Goal: Task Accomplishment & Management: Use online tool/utility

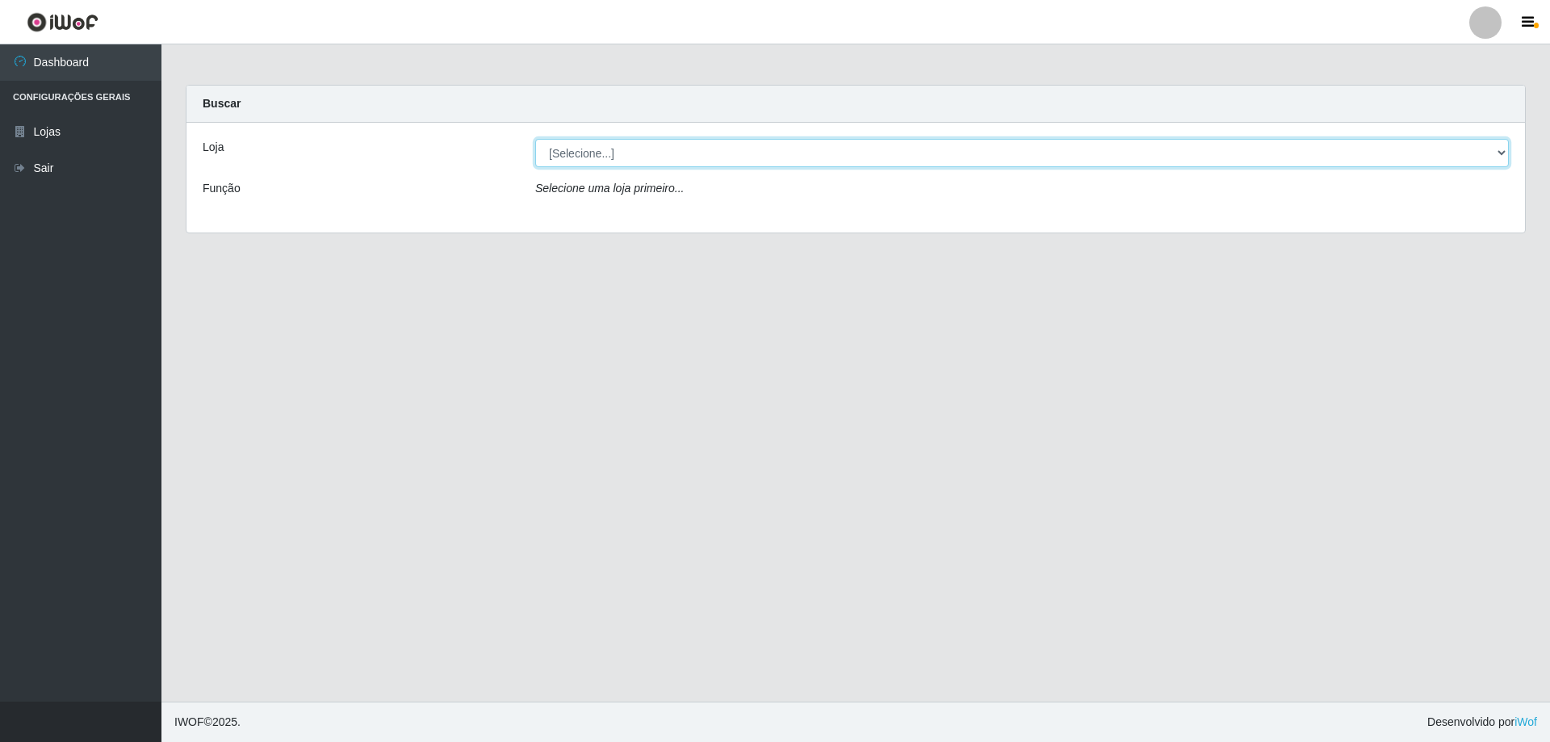
click at [565, 151] on select "[Selecione...] Atacado Vem - [STREET_ADDRESS]" at bounding box center [1022, 153] width 974 height 28
select select "461"
click at [535, 139] on select "[Selecione...] Atacado Vem - [STREET_ADDRESS]" at bounding box center [1022, 153] width 974 height 28
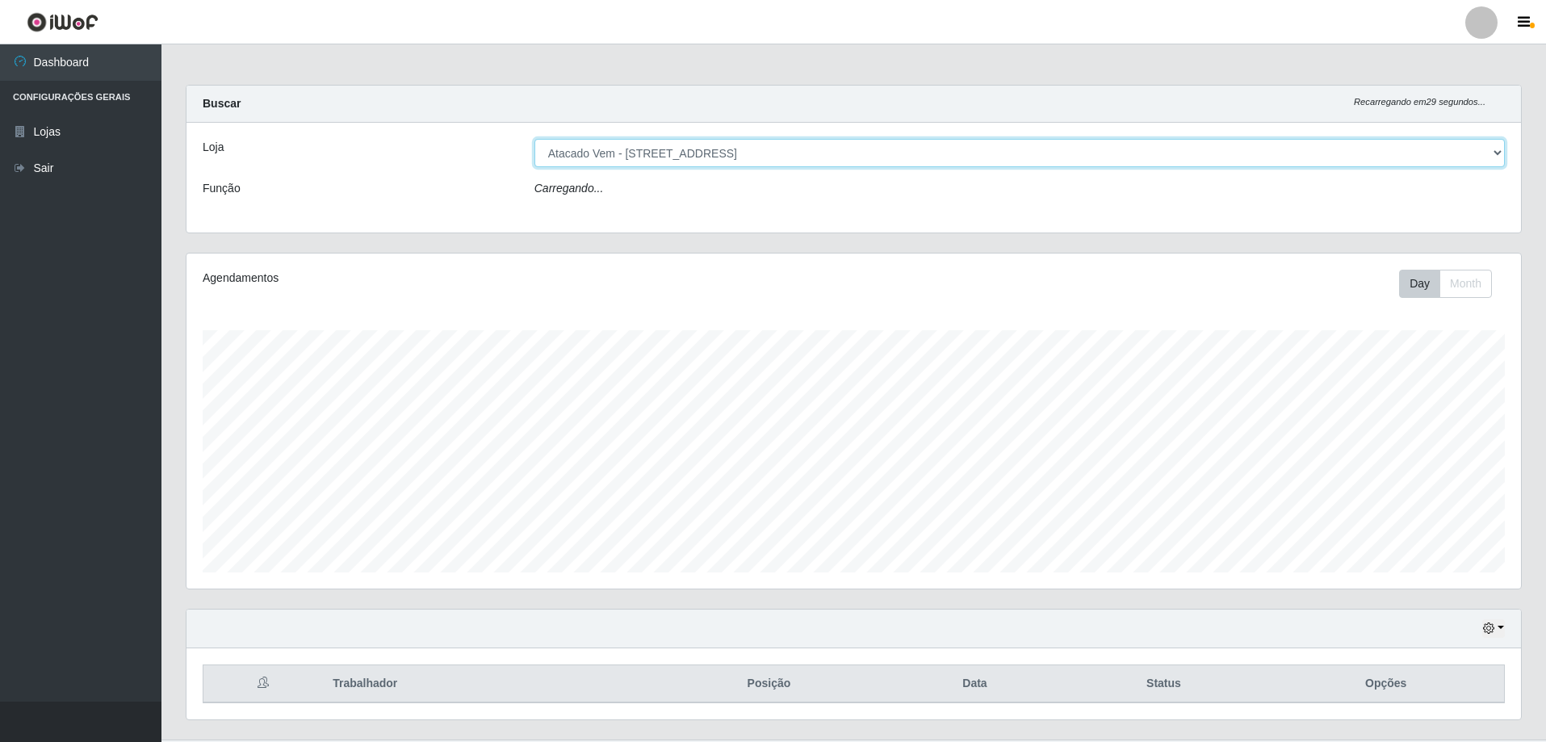
scroll to position [335, 1335]
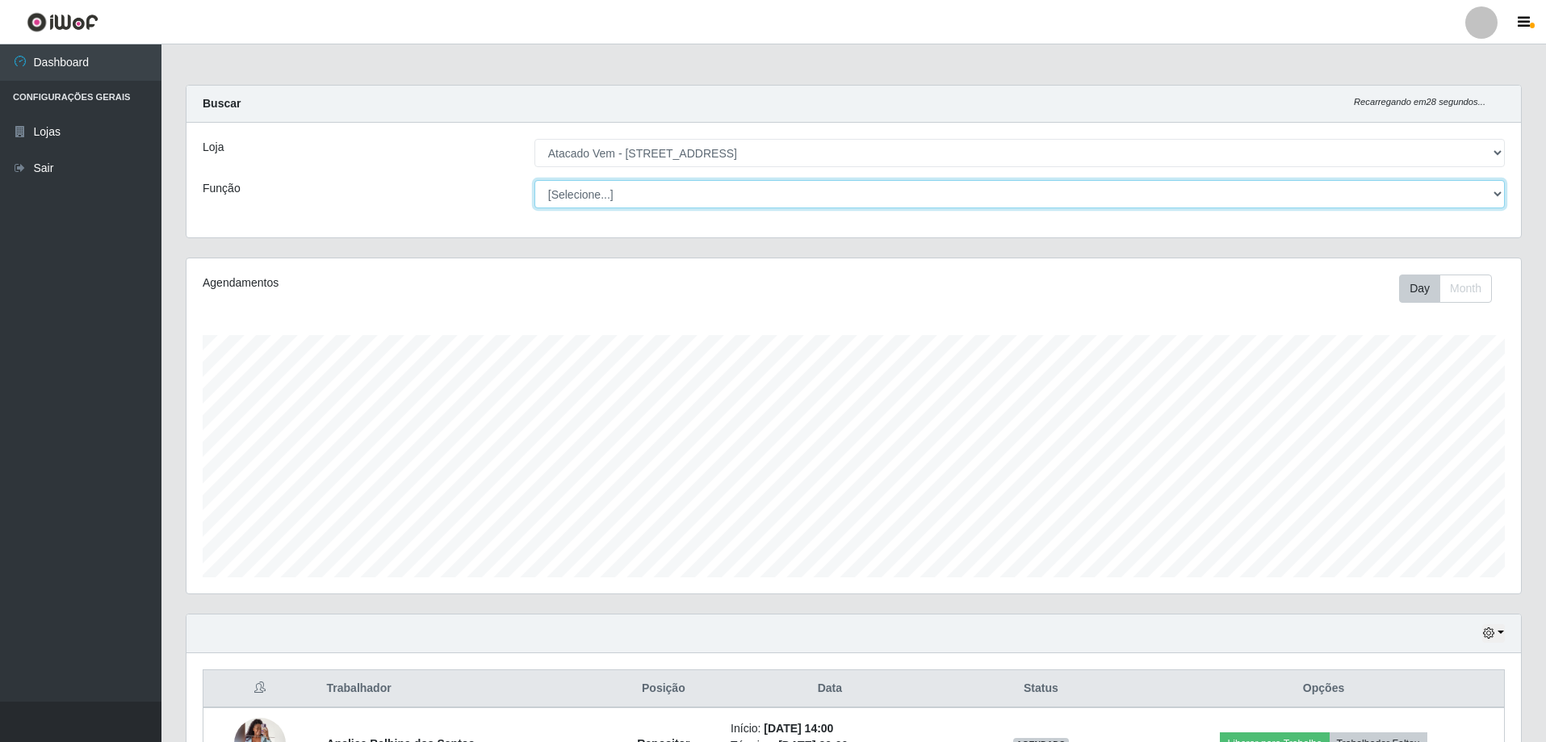
click at [603, 186] on select "[Selecione...] Carregador e Descarregador de Caminhão Carregador e Descarregado…" at bounding box center [1019, 194] width 970 height 28
click at [449, 218] on div "Loja [Selecione...] Atacado Vem - Loja 47 Jardim Limoeiro Função [Selecione...]…" at bounding box center [853, 180] width 1335 height 115
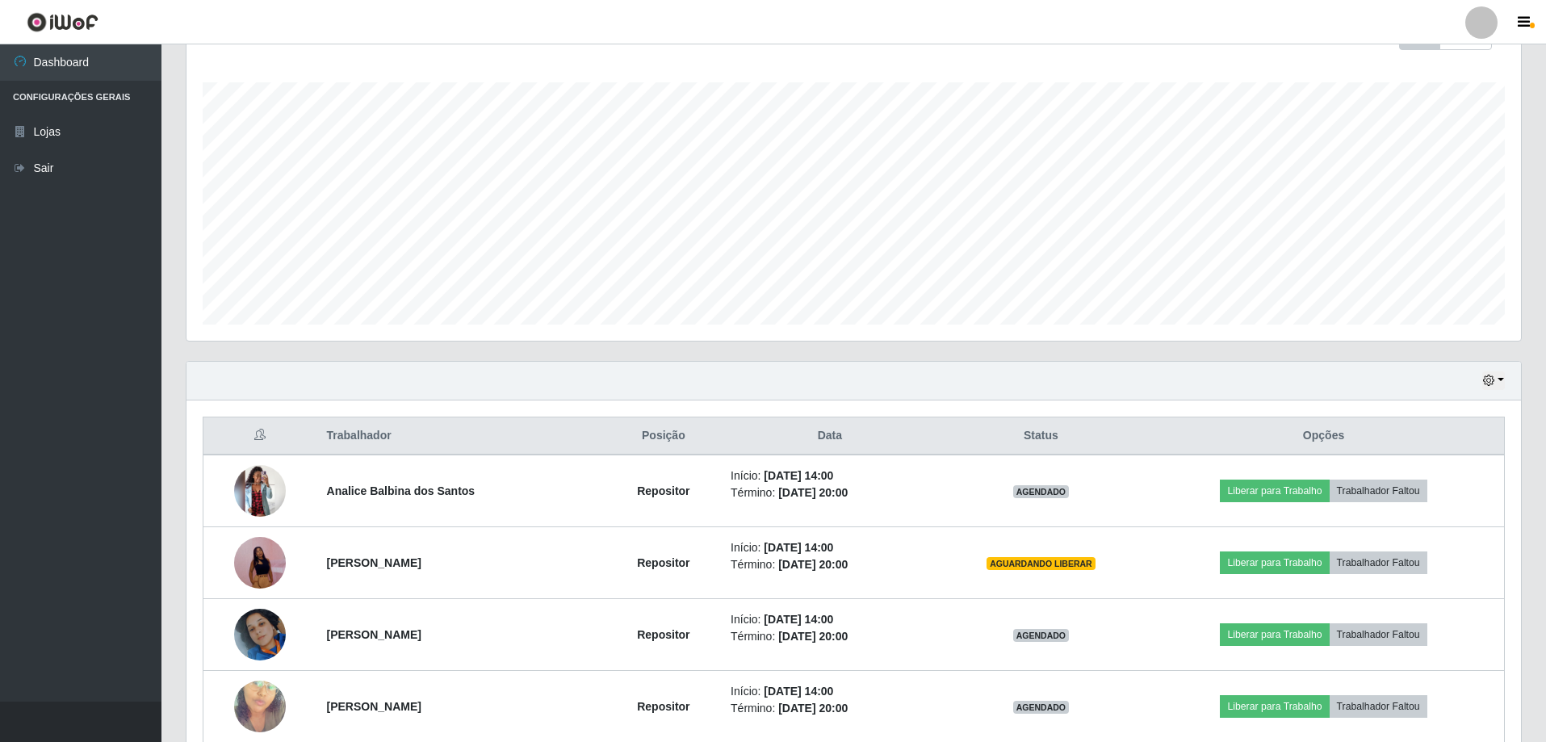
scroll to position [402, 0]
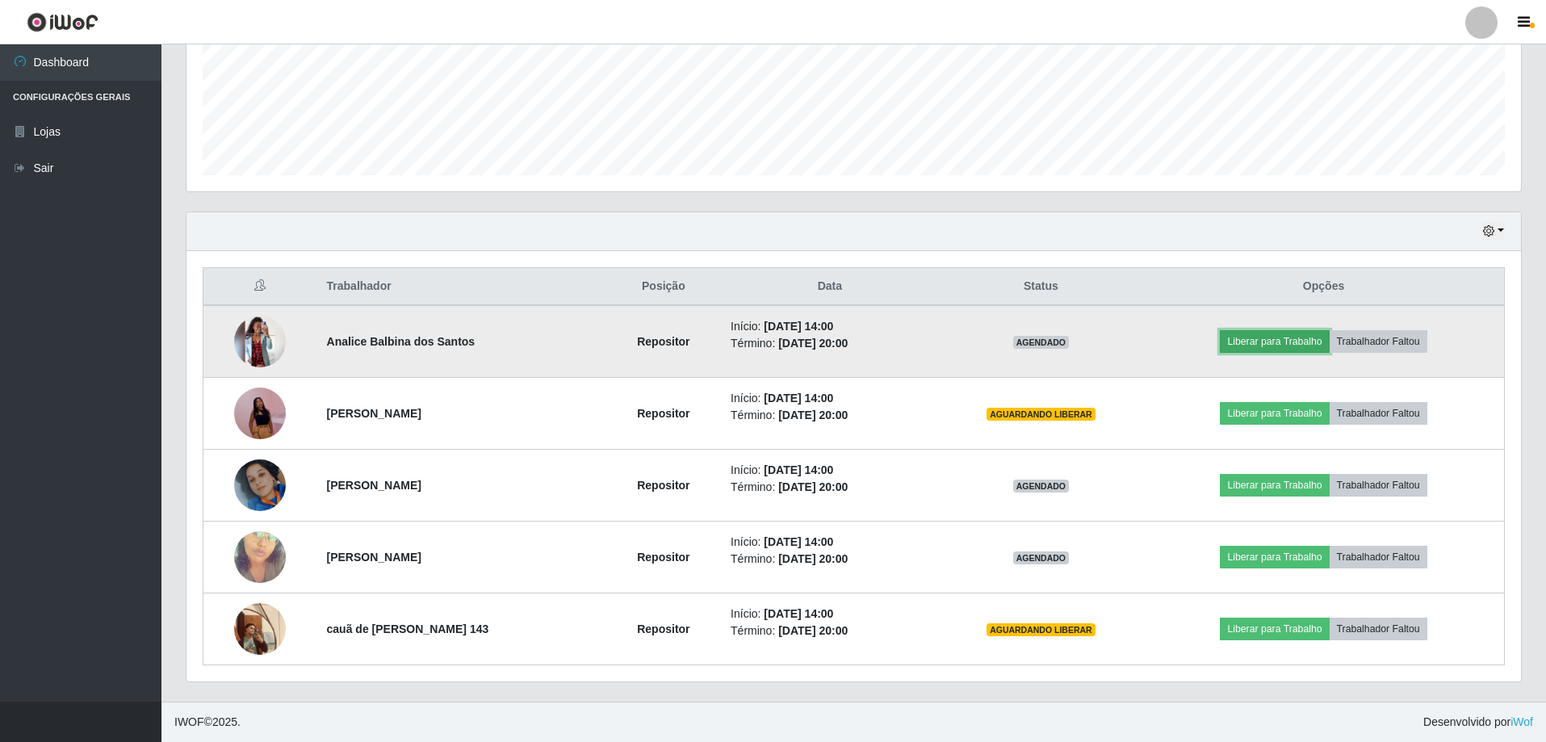
click at [1276, 347] on button "Liberar para Trabalho" at bounding box center [1274, 341] width 109 height 23
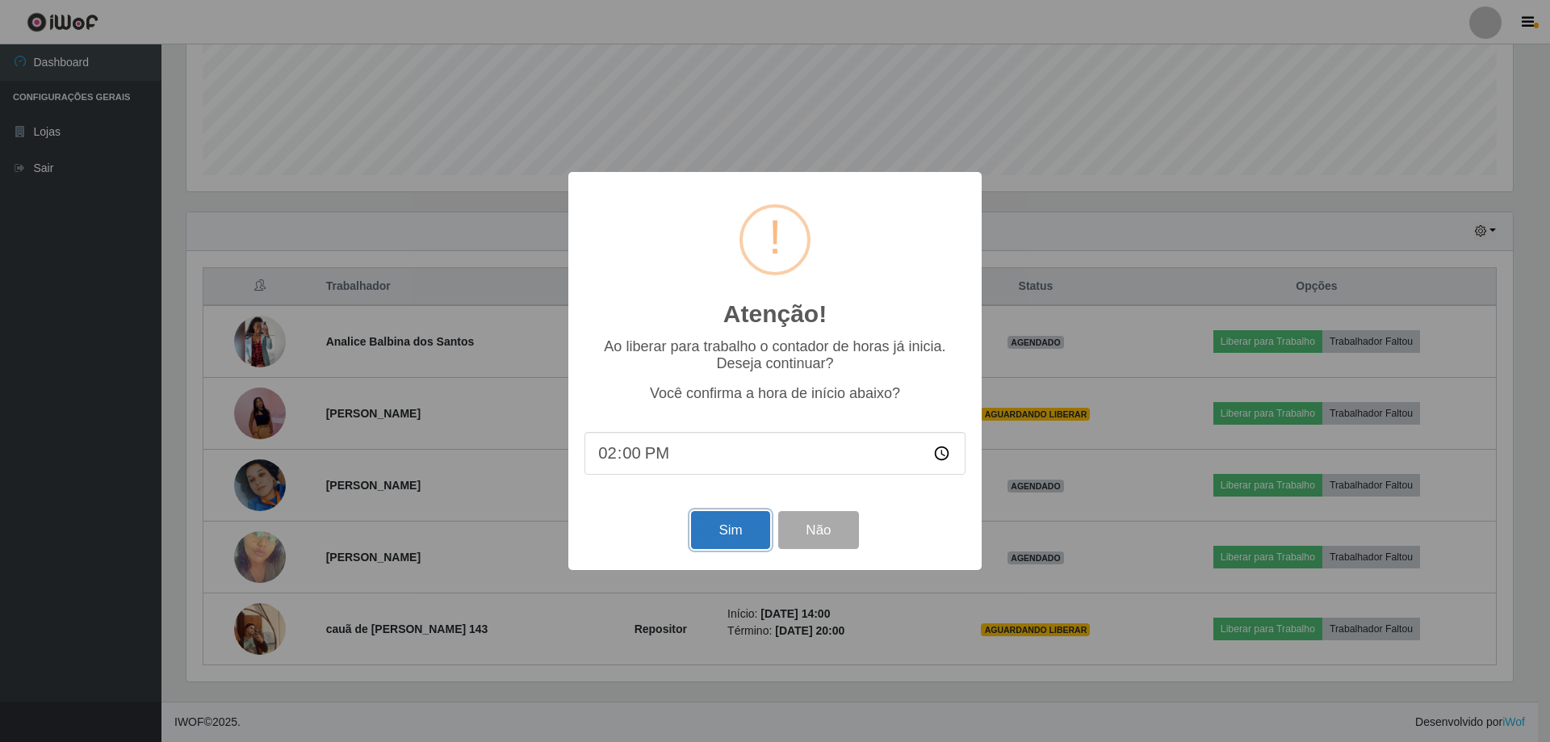
click at [734, 530] on button "Sim" at bounding box center [730, 530] width 78 height 38
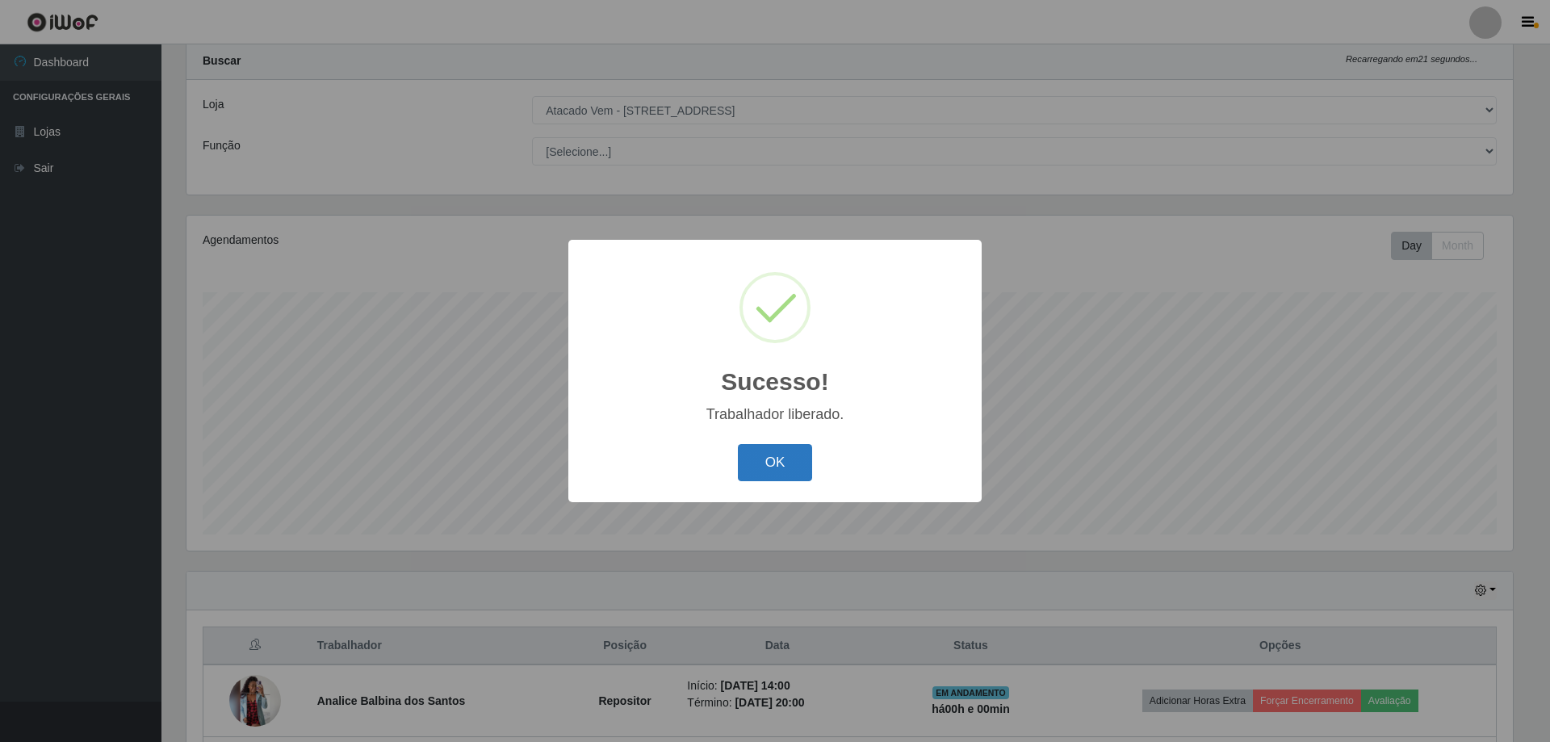
click at [759, 464] on button "OK" at bounding box center [775, 463] width 75 height 38
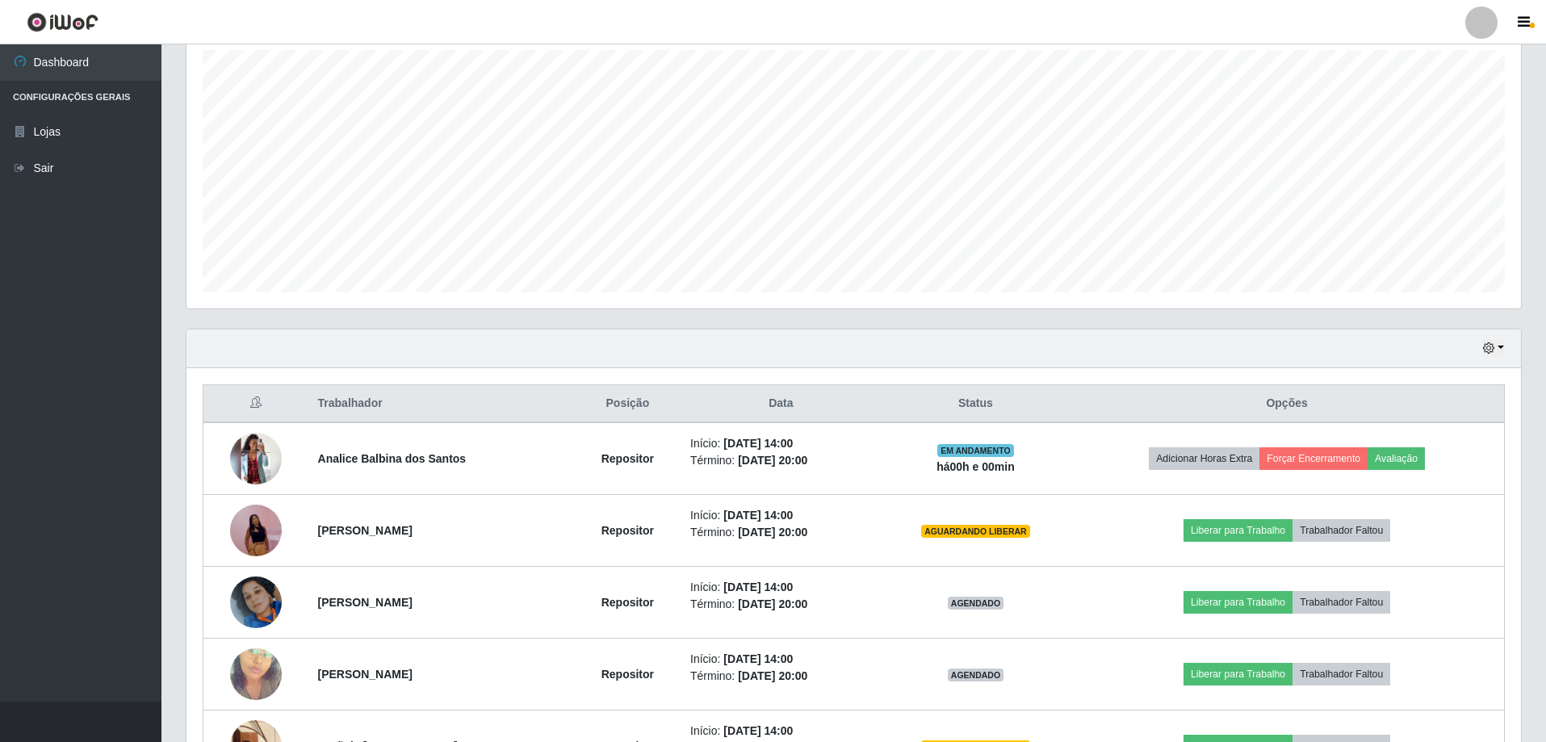
scroll to position [366, 0]
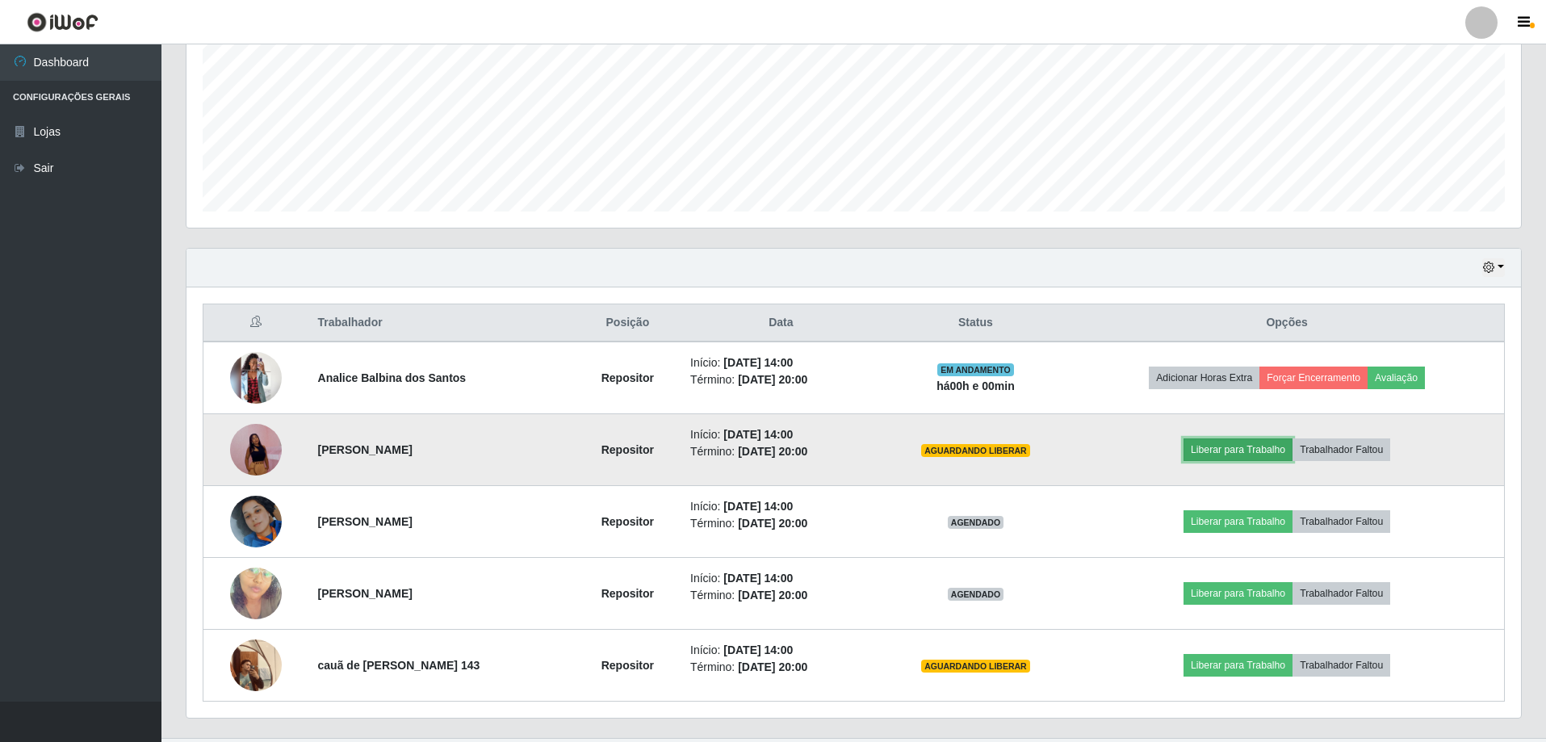
click at [1210, 446] on button "Liberar para Trabalho" at bounding box center [1238, 449] width 109 height 23
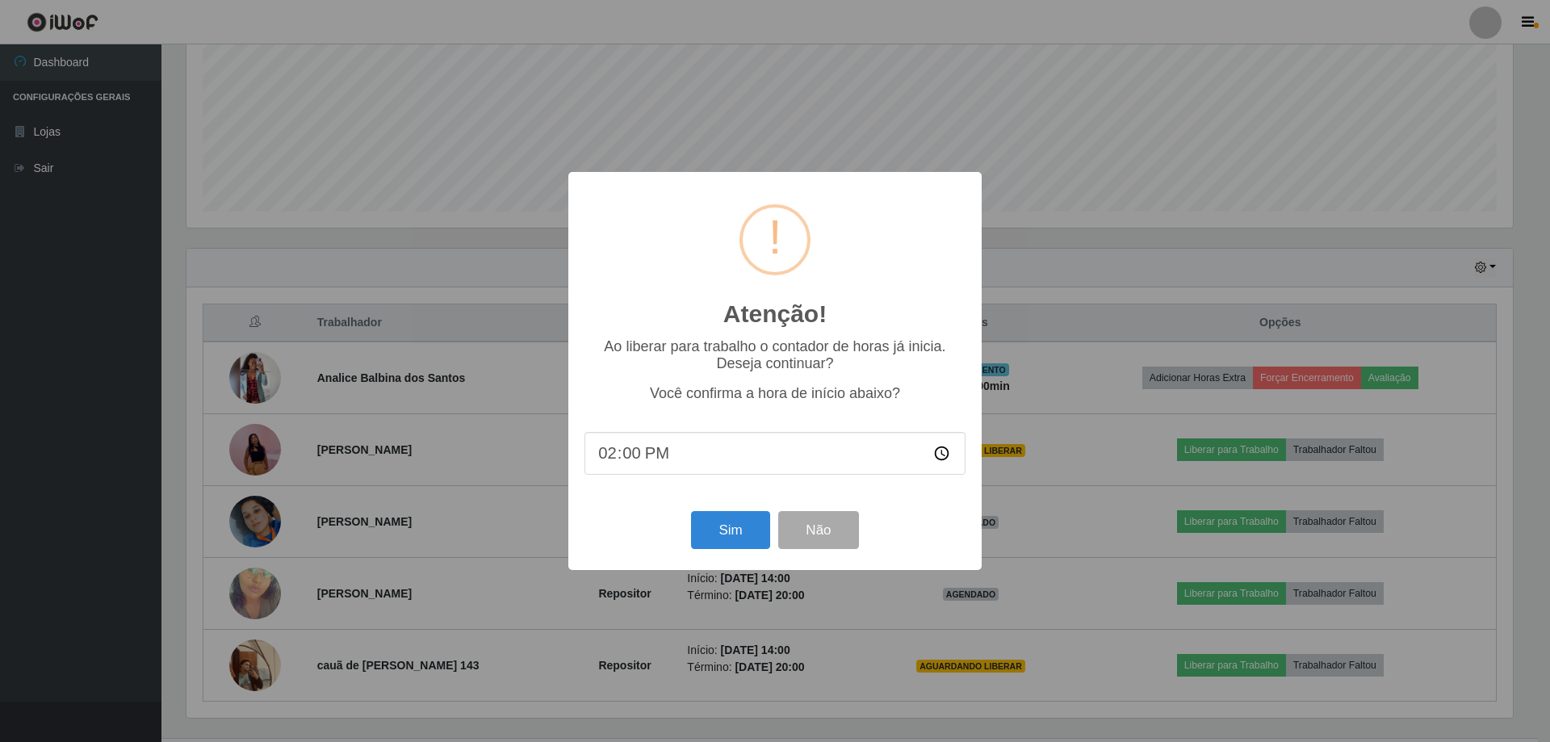
click at [1008, 504] on div "Atenção! × Ao liberar para trabalho o contador de horas já inicia. Deseja conti…" at bounding box center [775, 371] width 1550 height 742
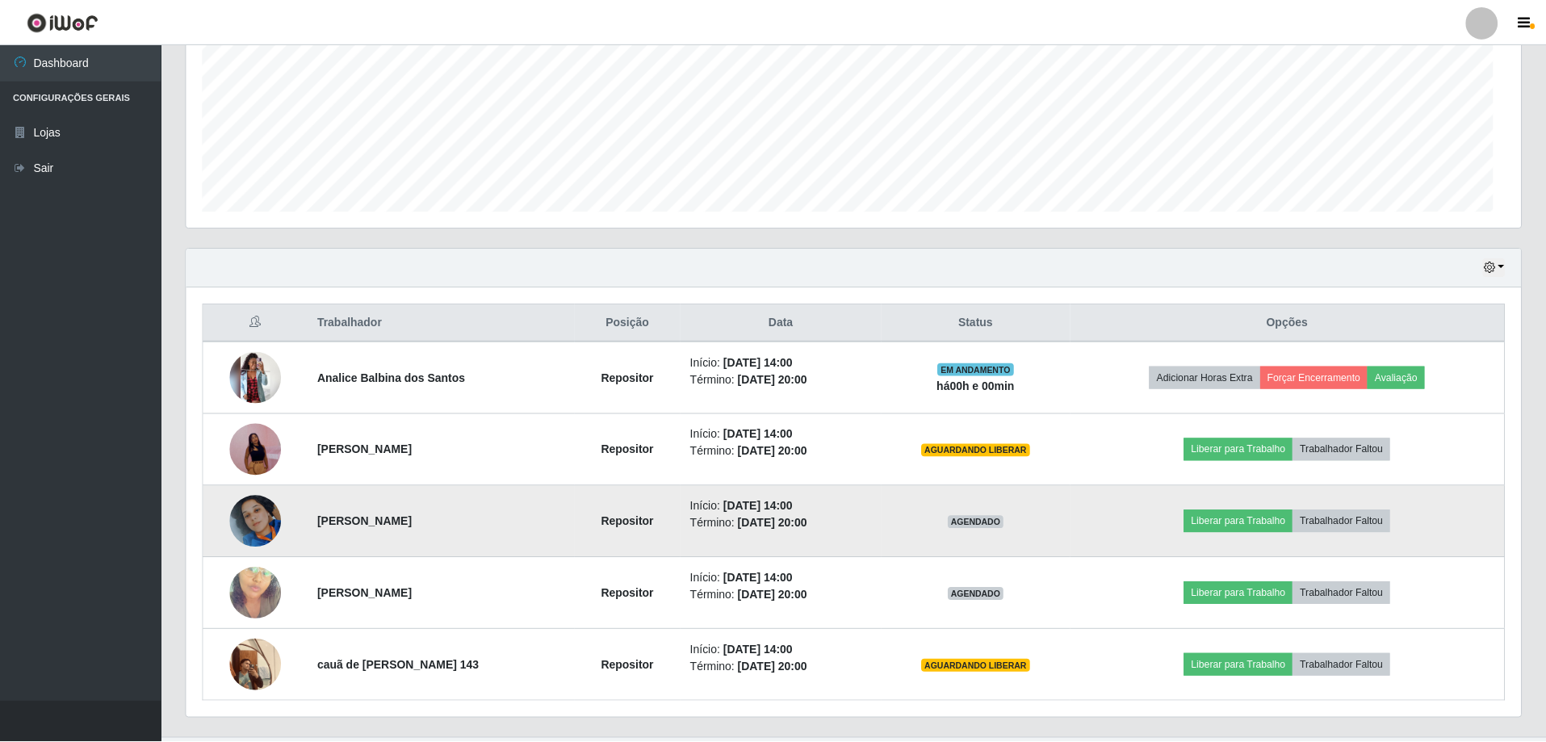
scroll to position [335, 1335]
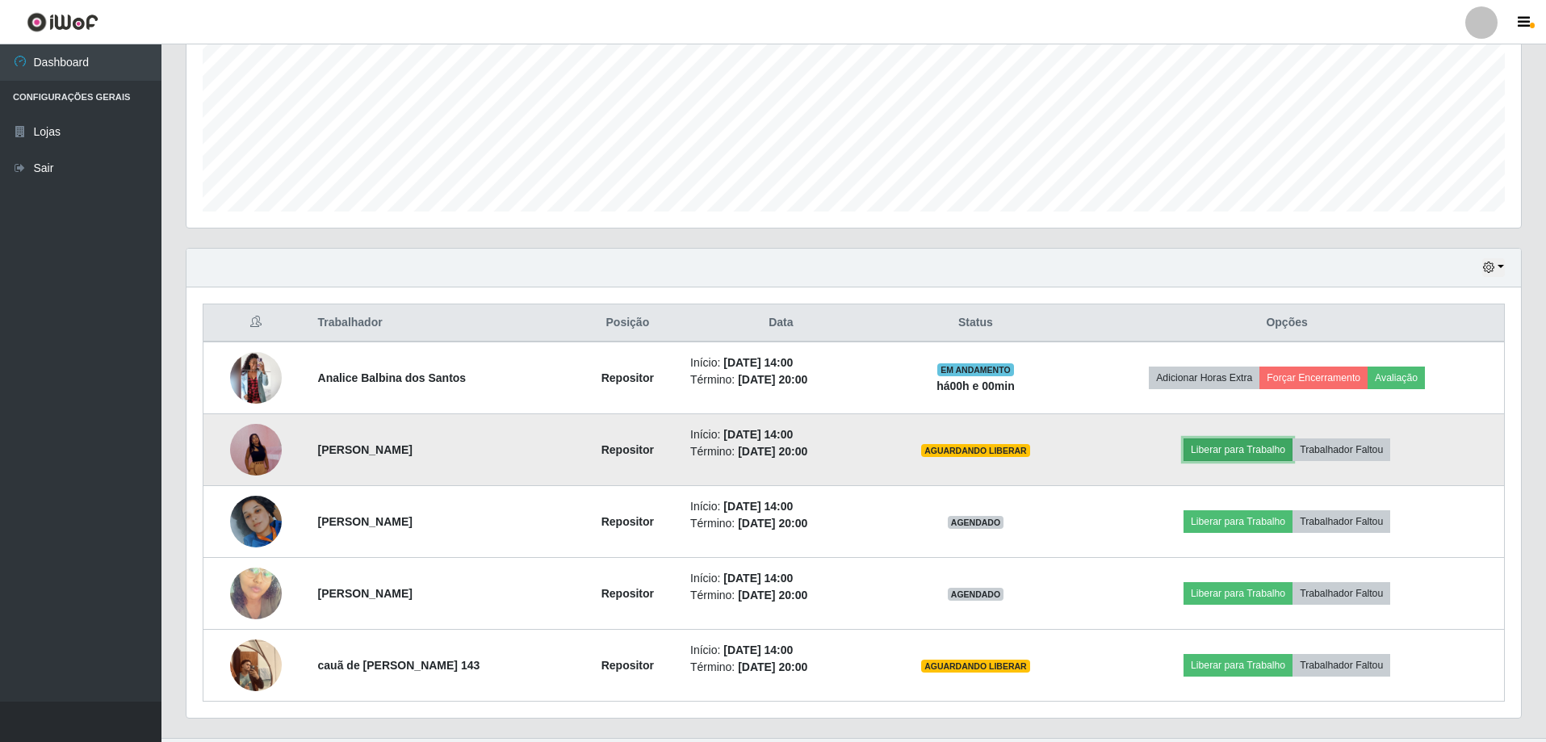
click at [1272, 454] on button "Liberar para Trabalho" at bounding box center [1238, 449] width 109 height 23
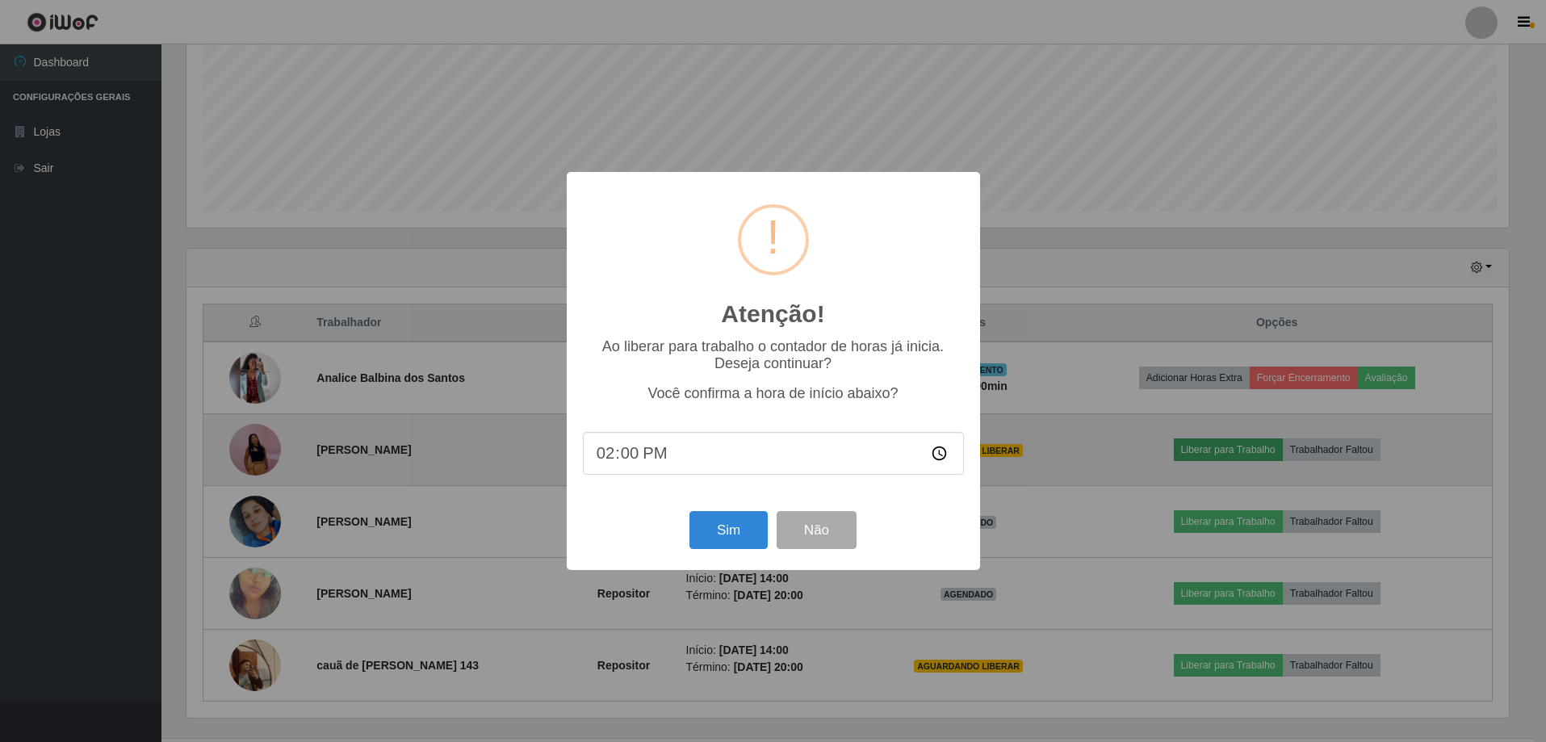
scroll to position [335, 1326]
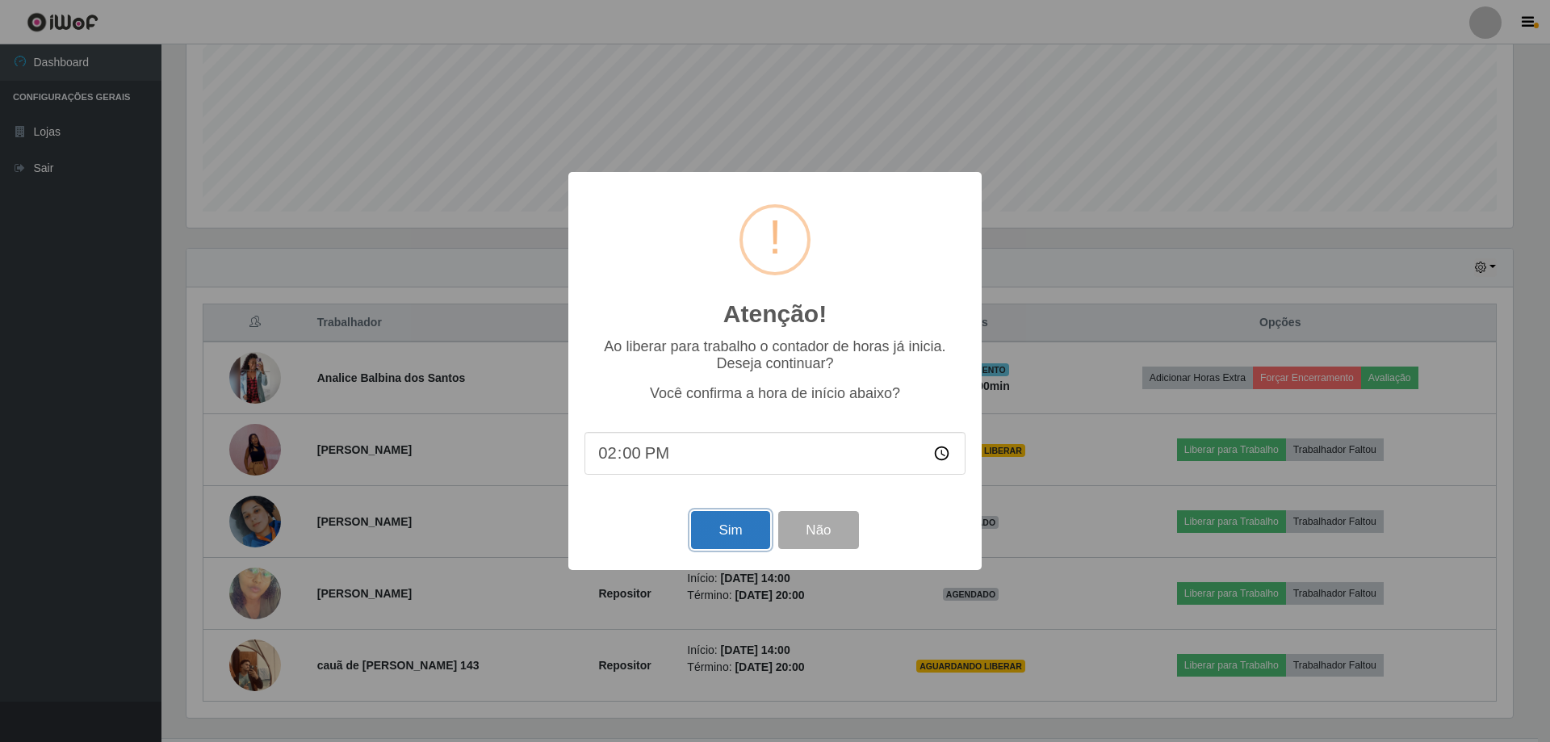
click at [723, 541] on button "Sim" at bounding box center [730, 530] width 78 height 38
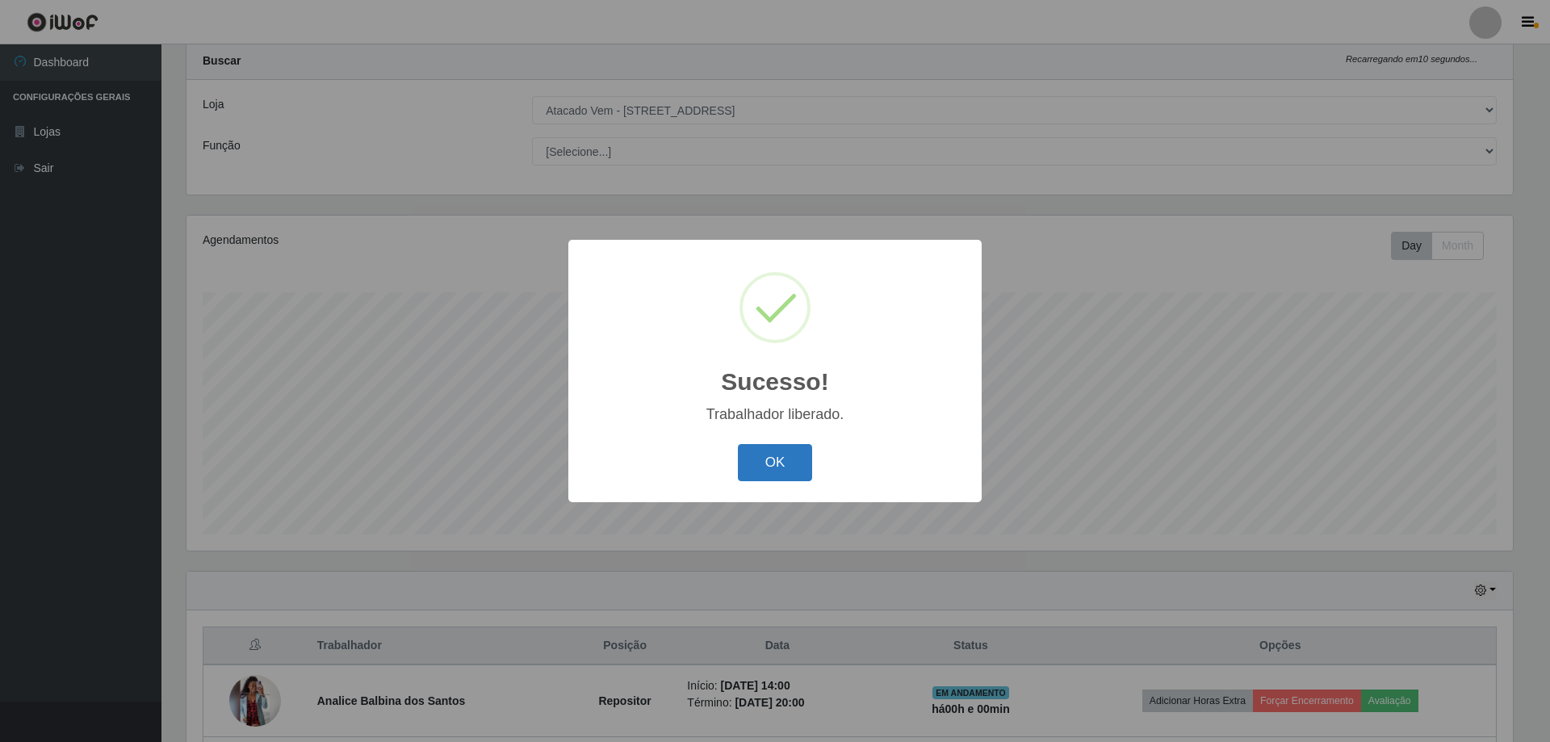
click at [787, 465] on button "OK" at bounding box center [775, 463] width 75 height 38
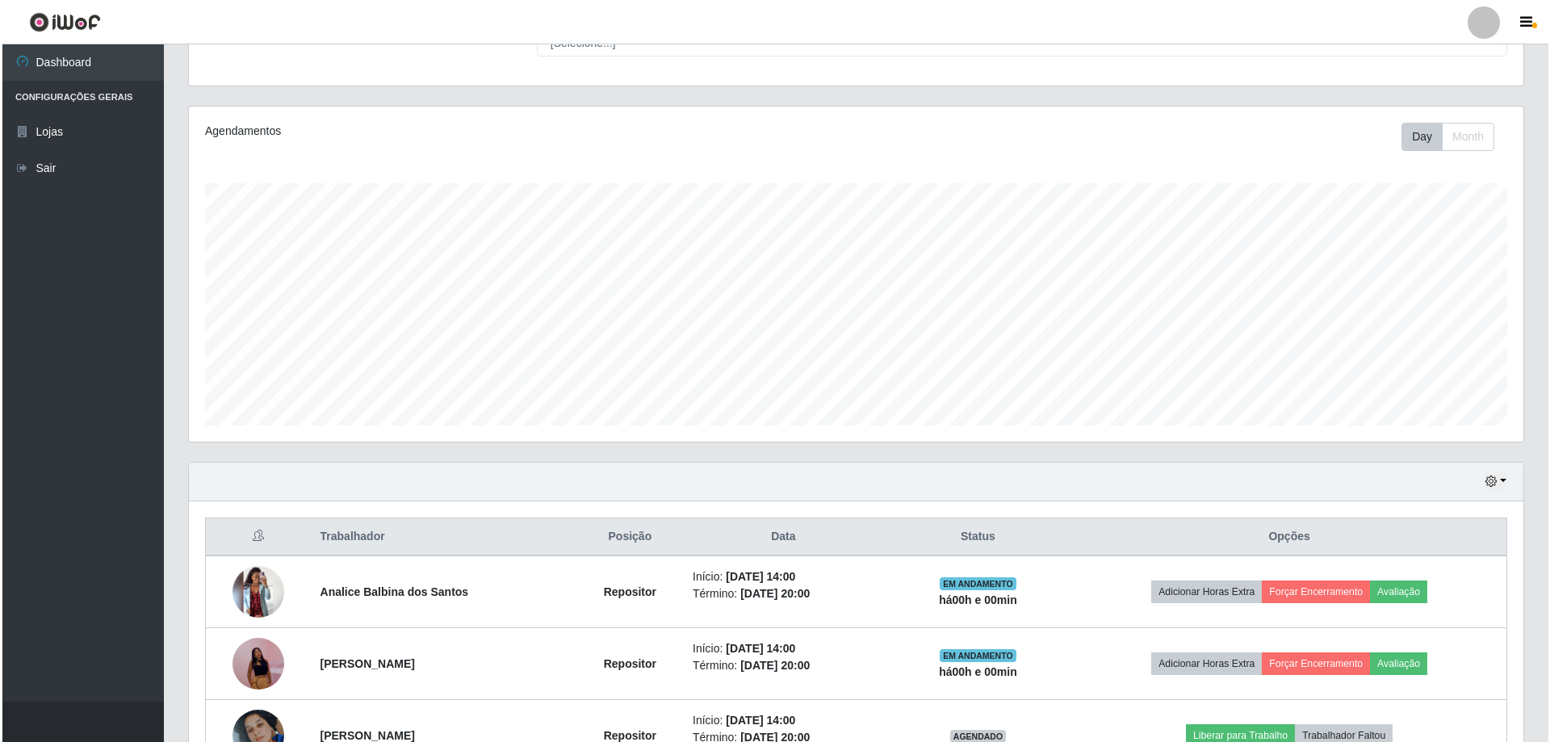
scroll to position [402, 0]
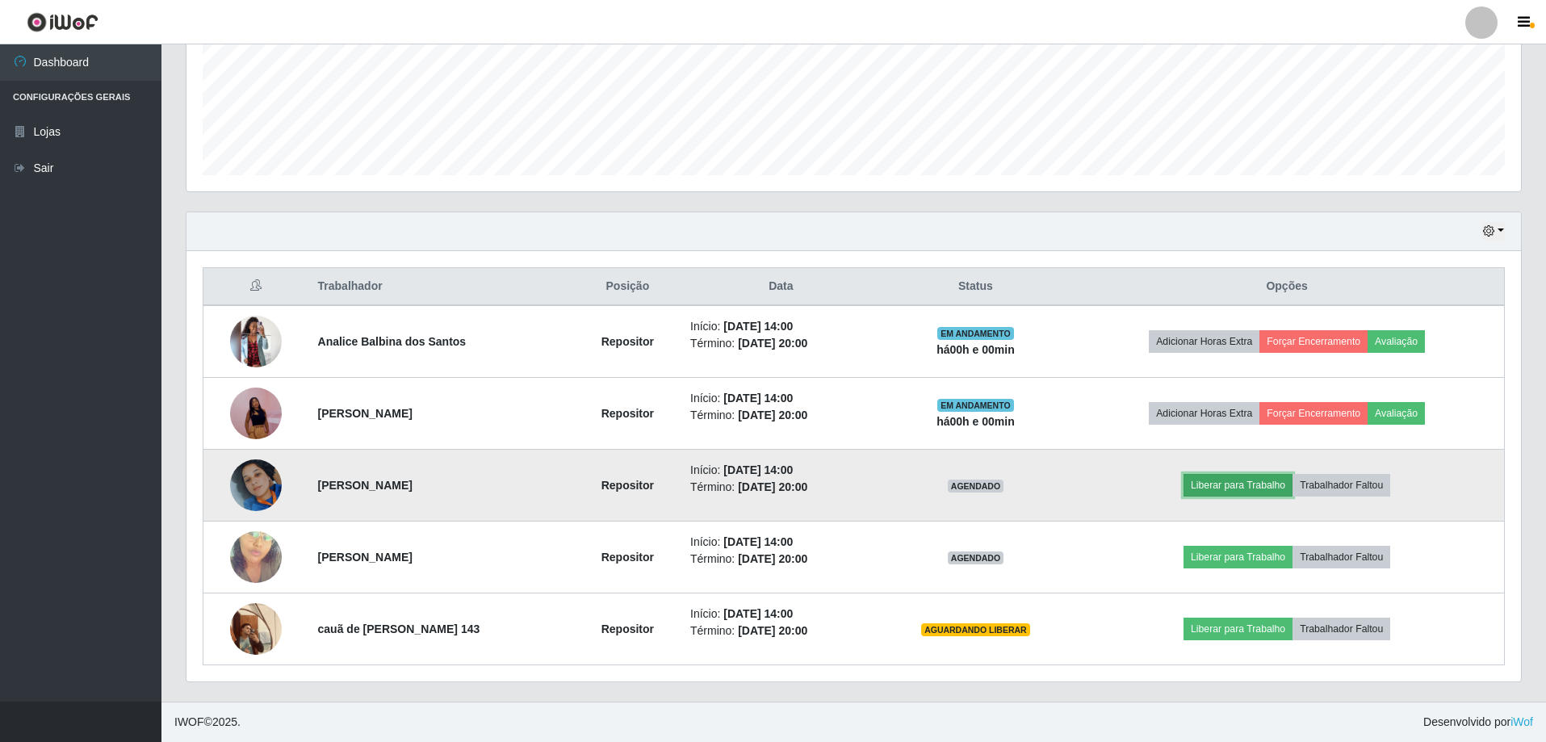
click at [1268, 480] on button "Liberar para Trabalho" at bounding box center [1238, 485] width 109 height 23
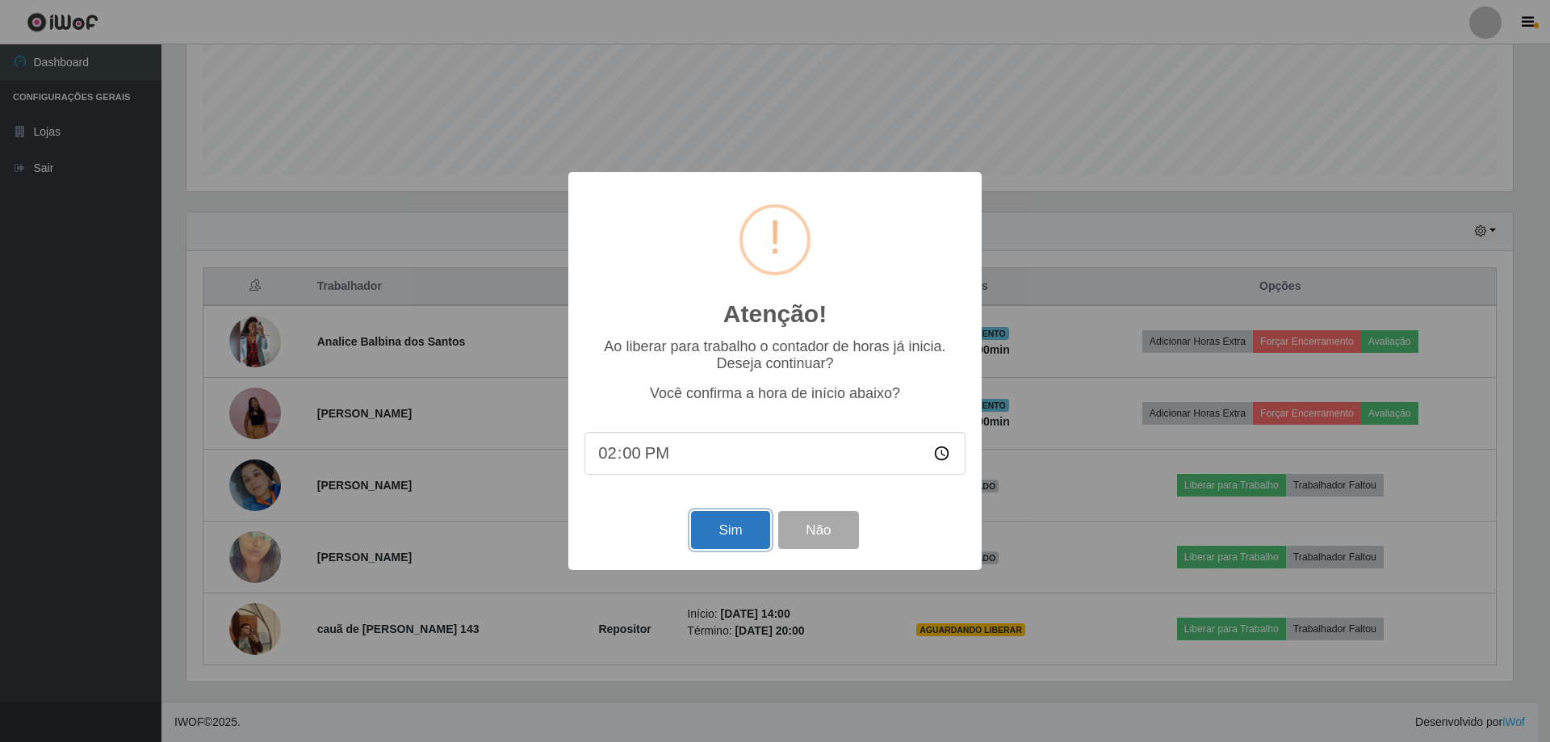
click at [744, 535] on button "Sim" at bounding box center [730, 530] width 78 height 38
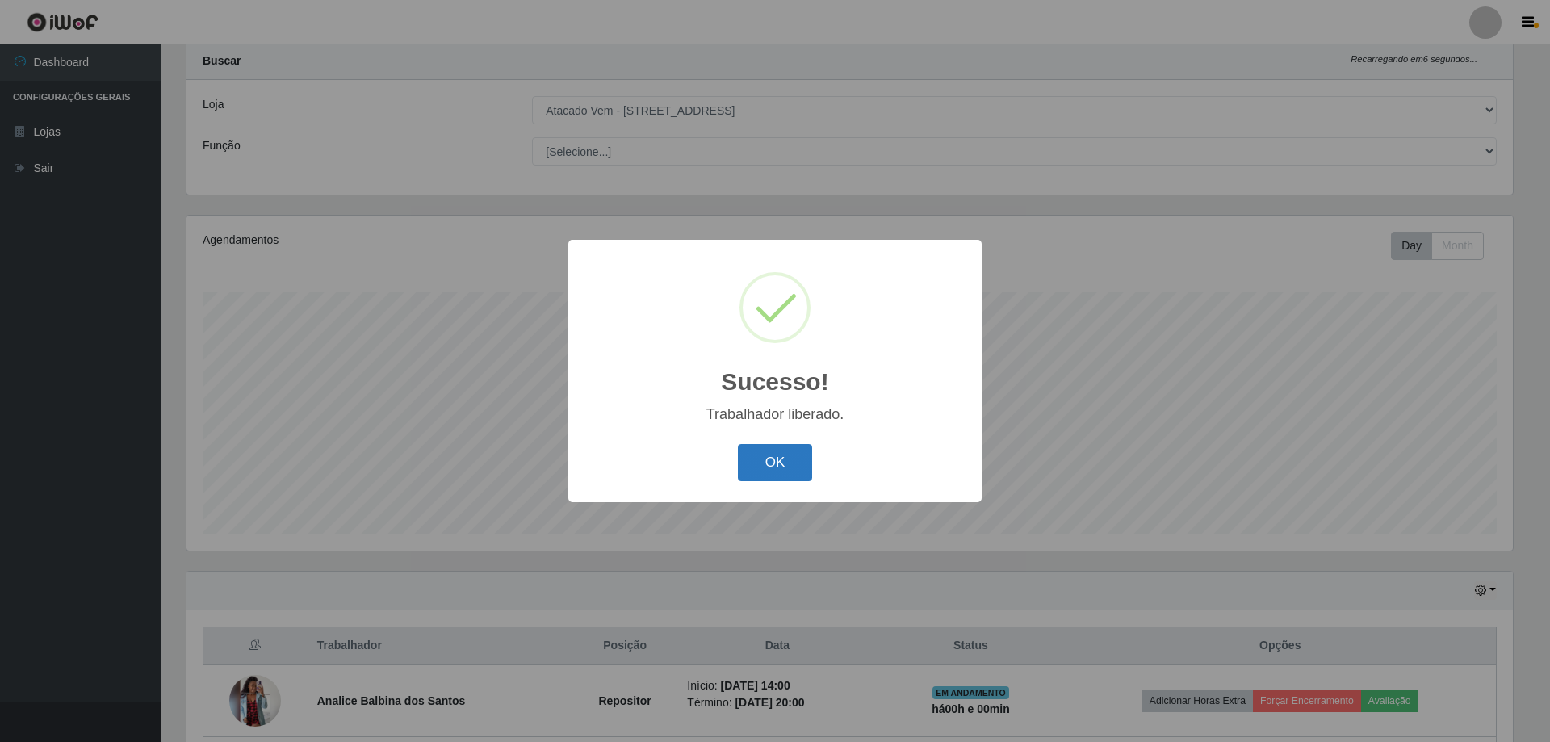
click at [805, 465] on button "OK" at bounding box center [775, 463] width 75 height 38
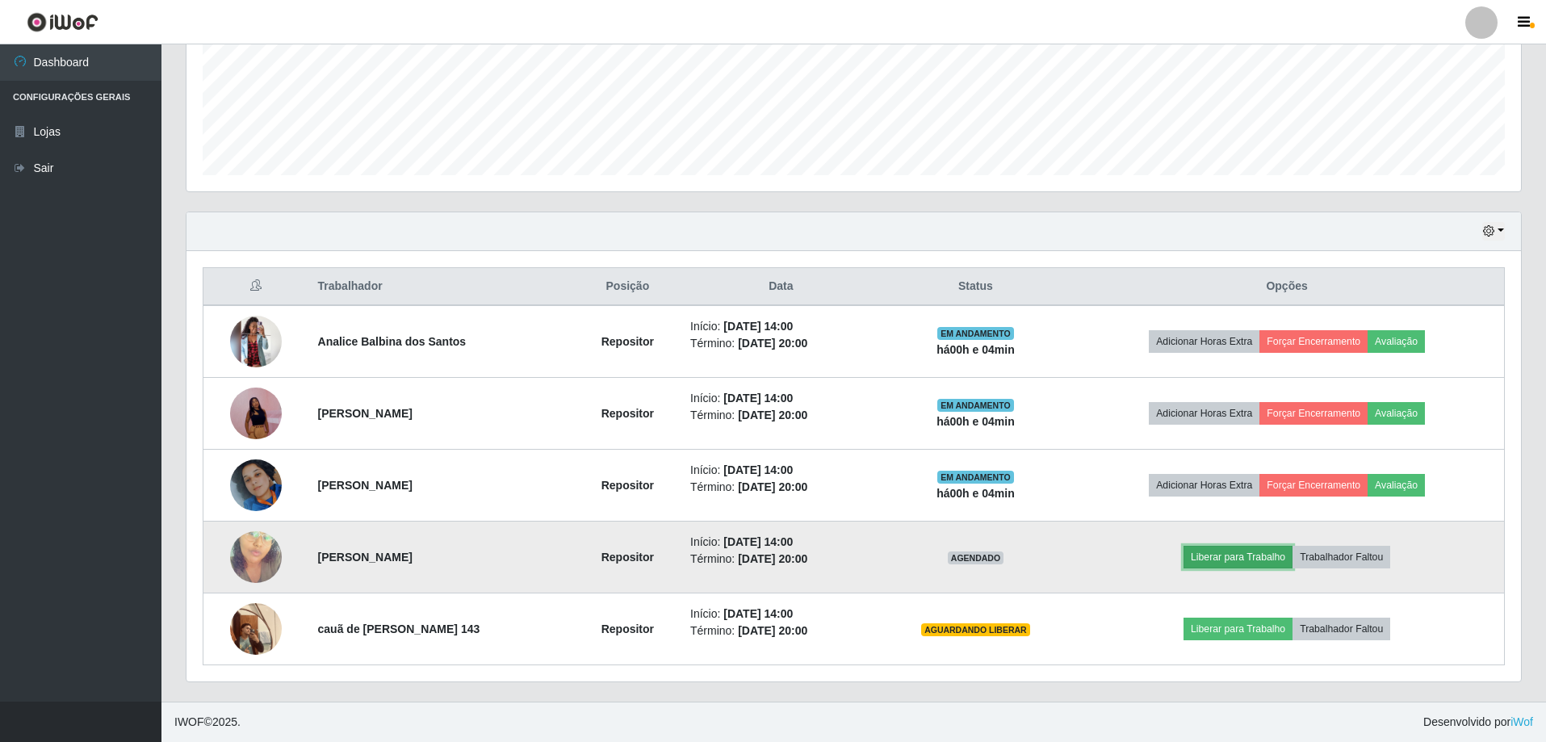
click at [1228, 558] on button "Liberar para Trabalho" at bounding box center [1238, 557] width 109 height 23
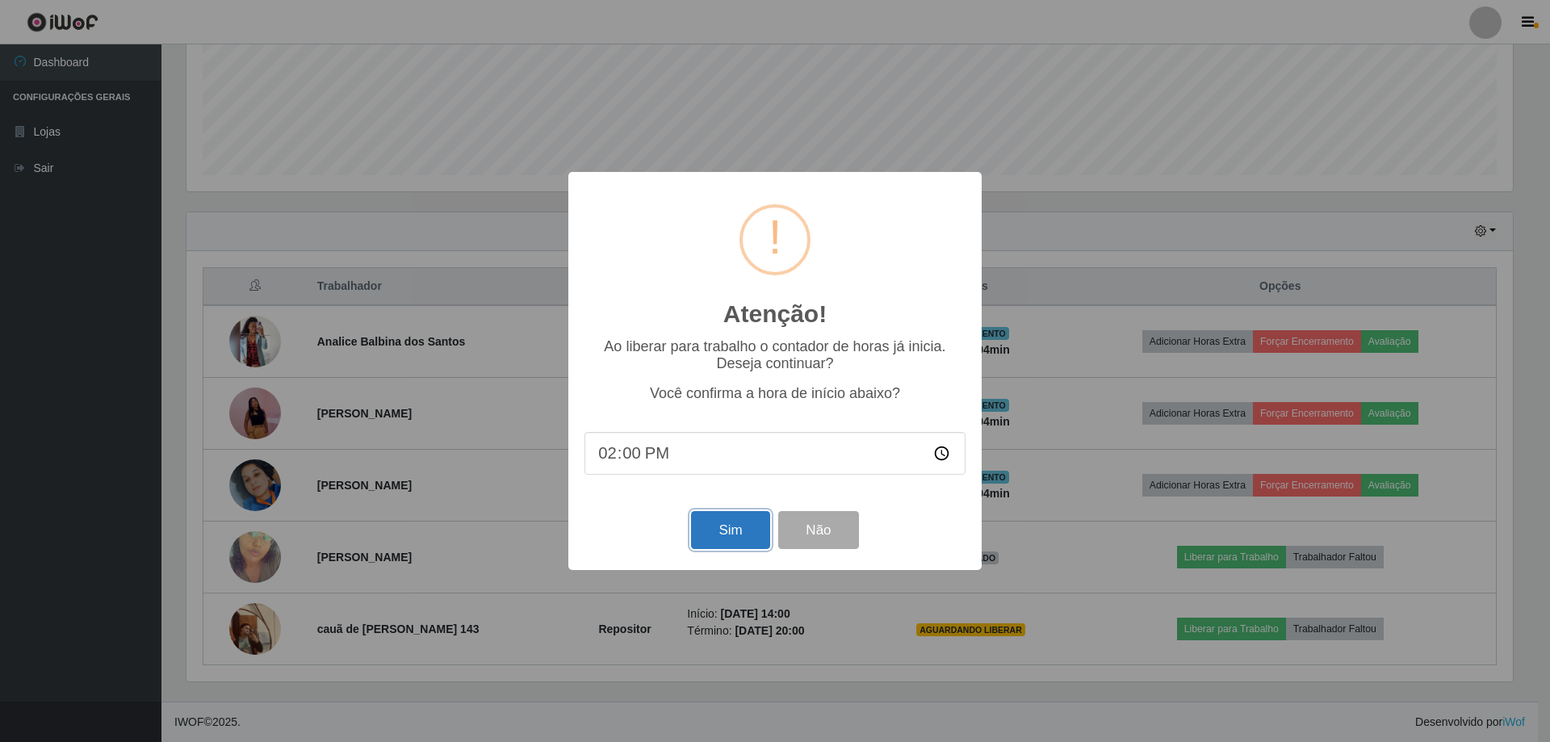
click at [712, 524] on button "Sim" at bounding box center [730, 530] width 78 height 38
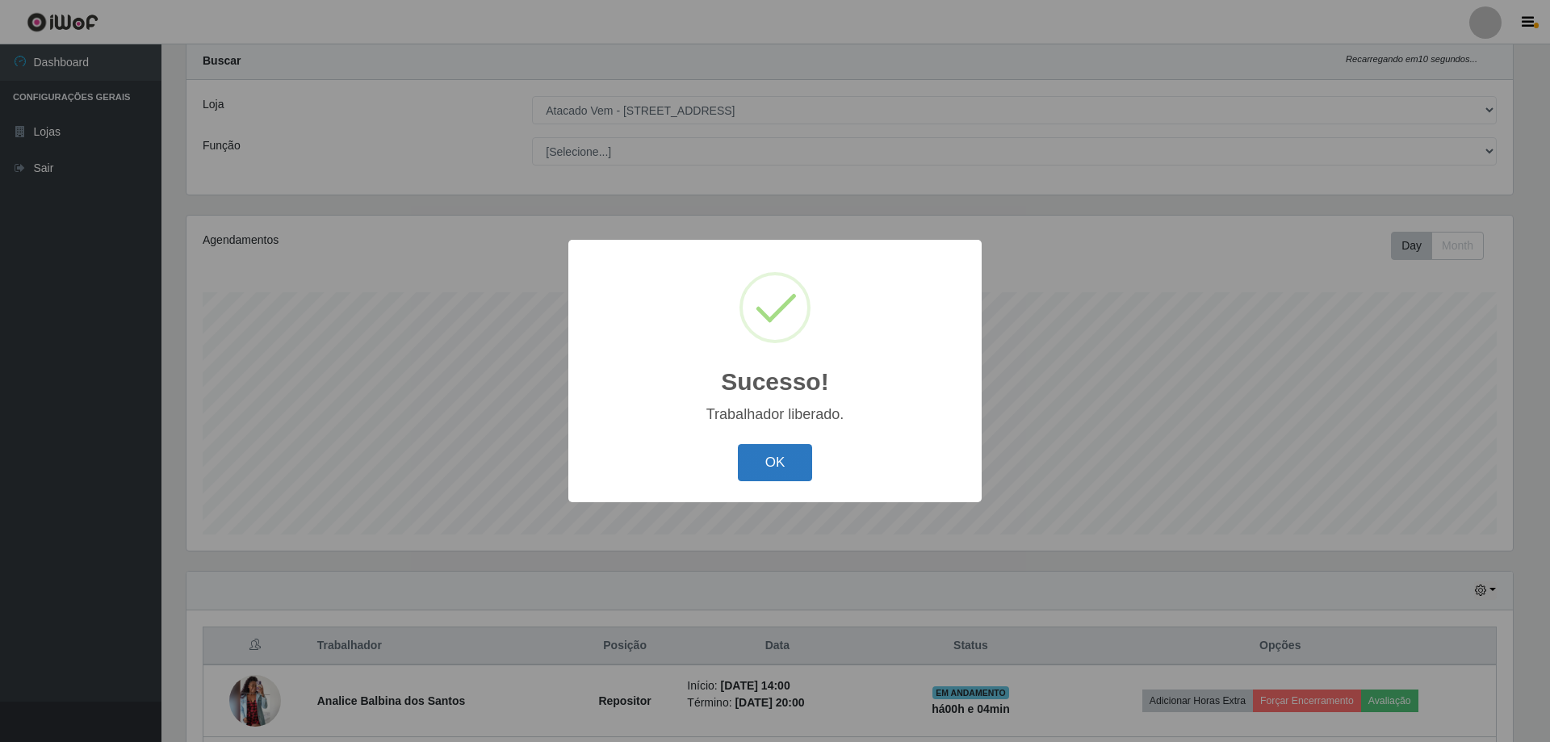
click at [782, 464] on button "OK" at bounding box center [775, 463] width 75 height 38
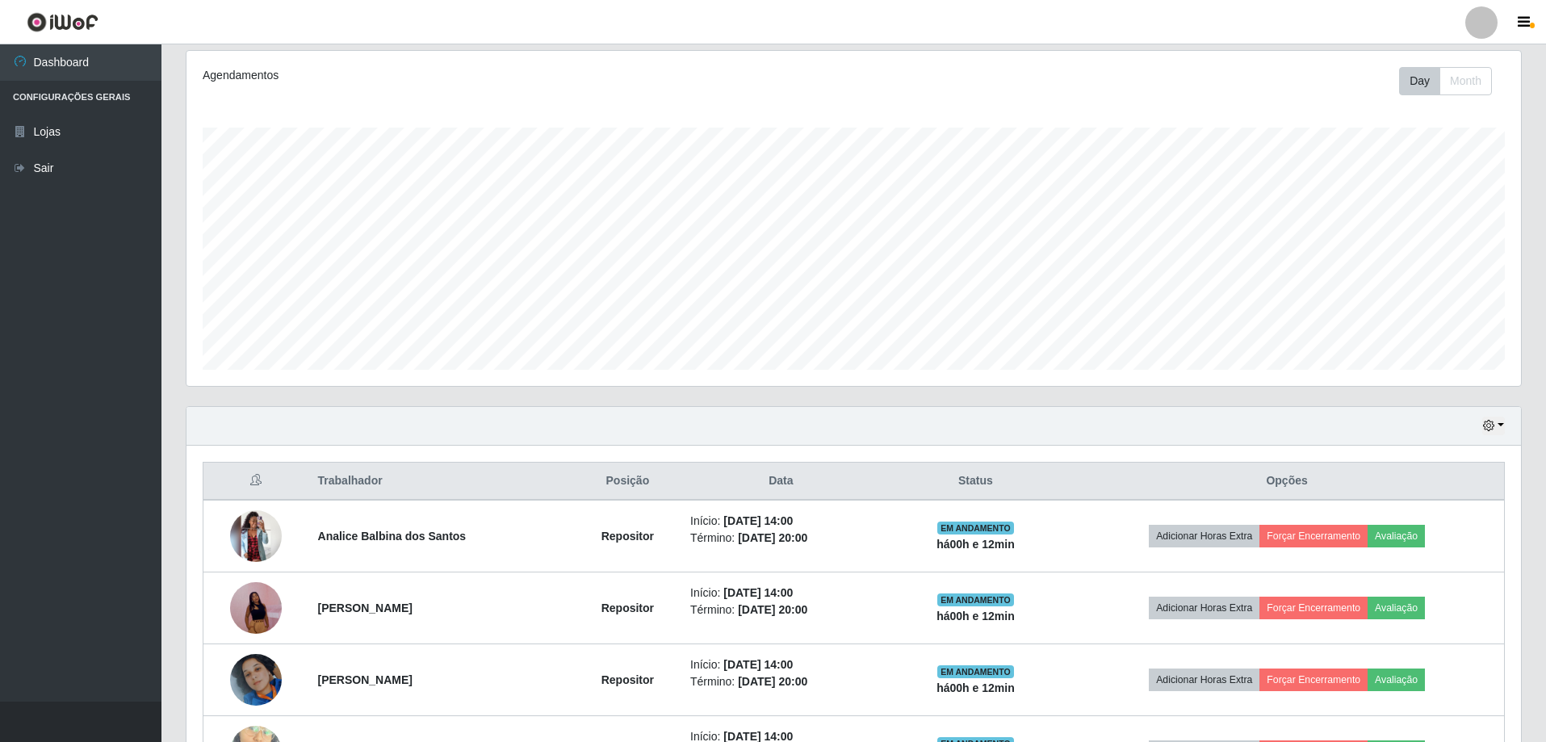
scroll to position [402, 0]
